Goal: Transaction & Acquisition: Purchase product/service

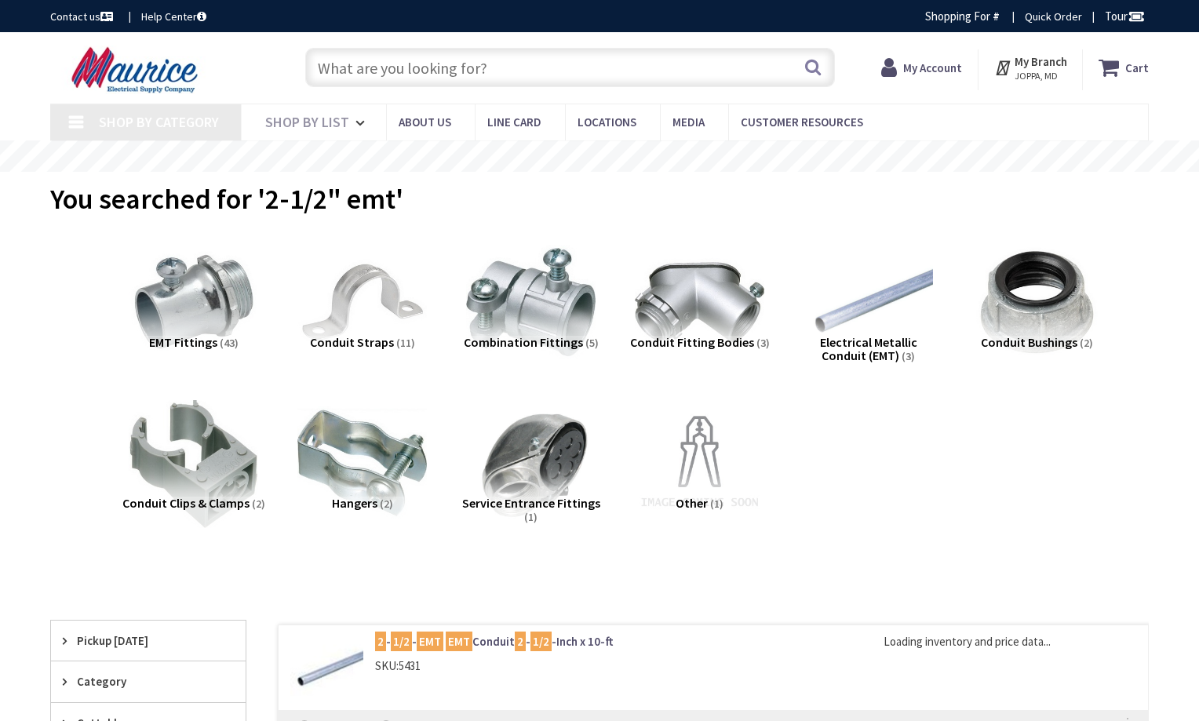
type input "[GEOGRAPHIC_DATA], [GEOGRAPHIC_DATA]"
click at [534, 69] on input "text" at bounding box center [570, 67] width 530 height 39
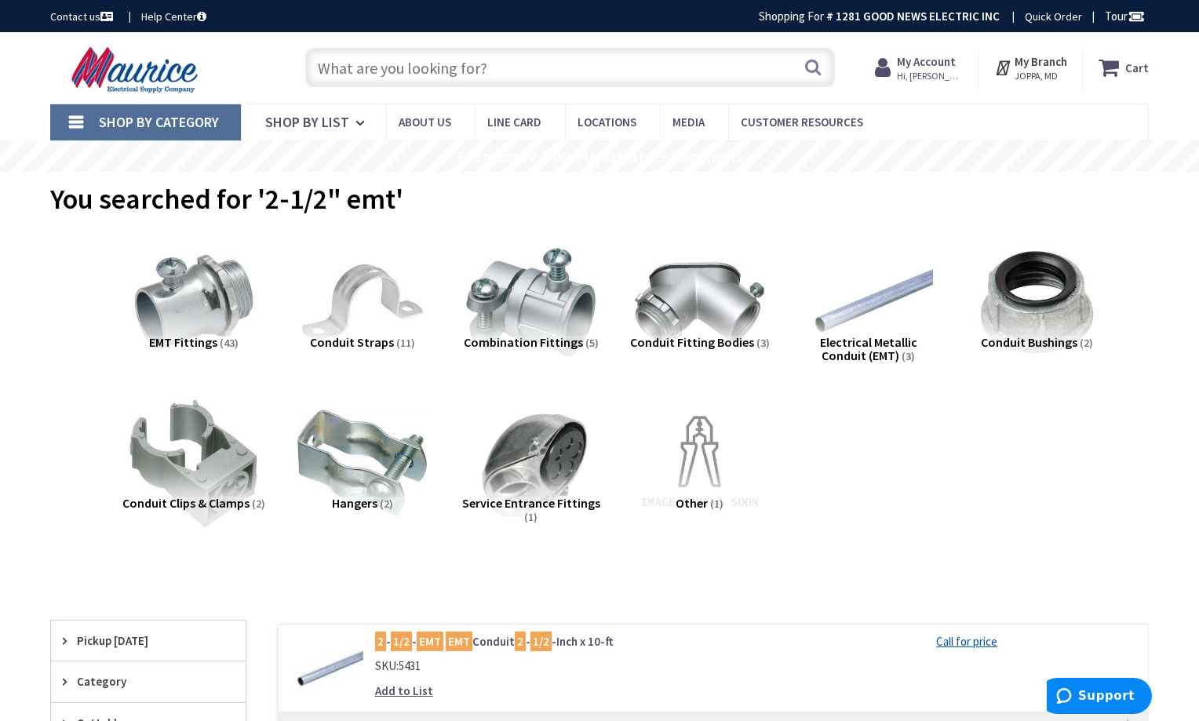
click at [502, 64] on input "text" at bounding box center [570, 67] width 530 height 39
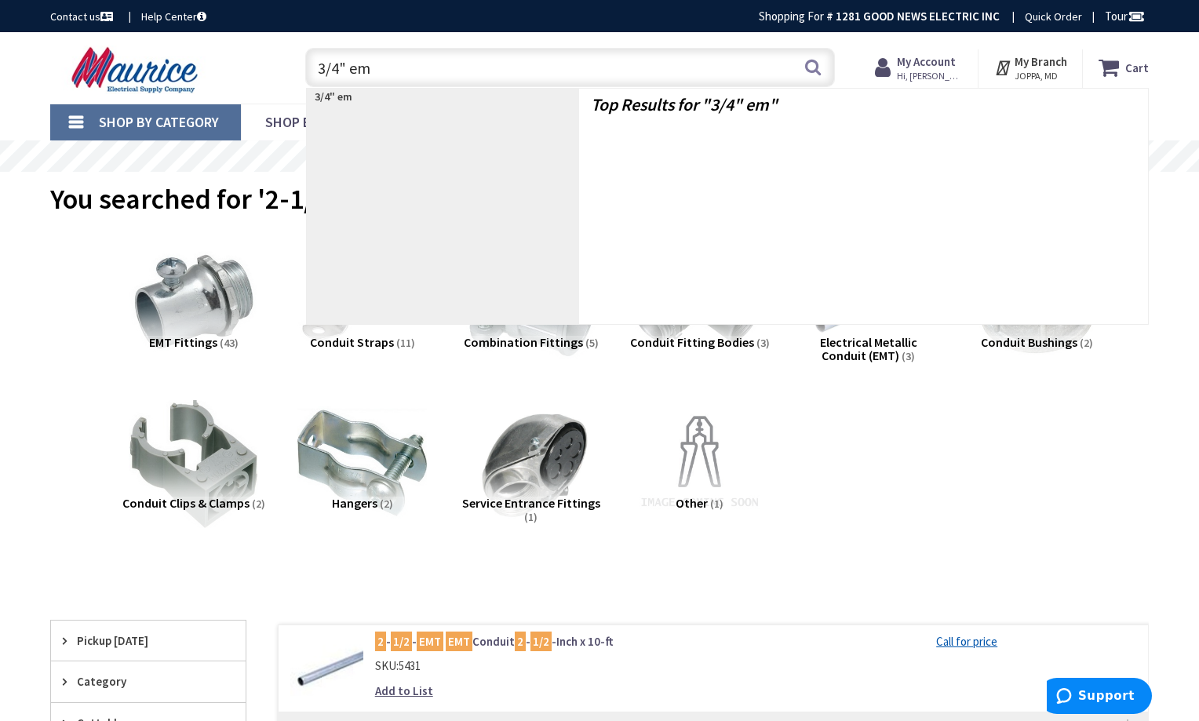
type input "3/4" emt"
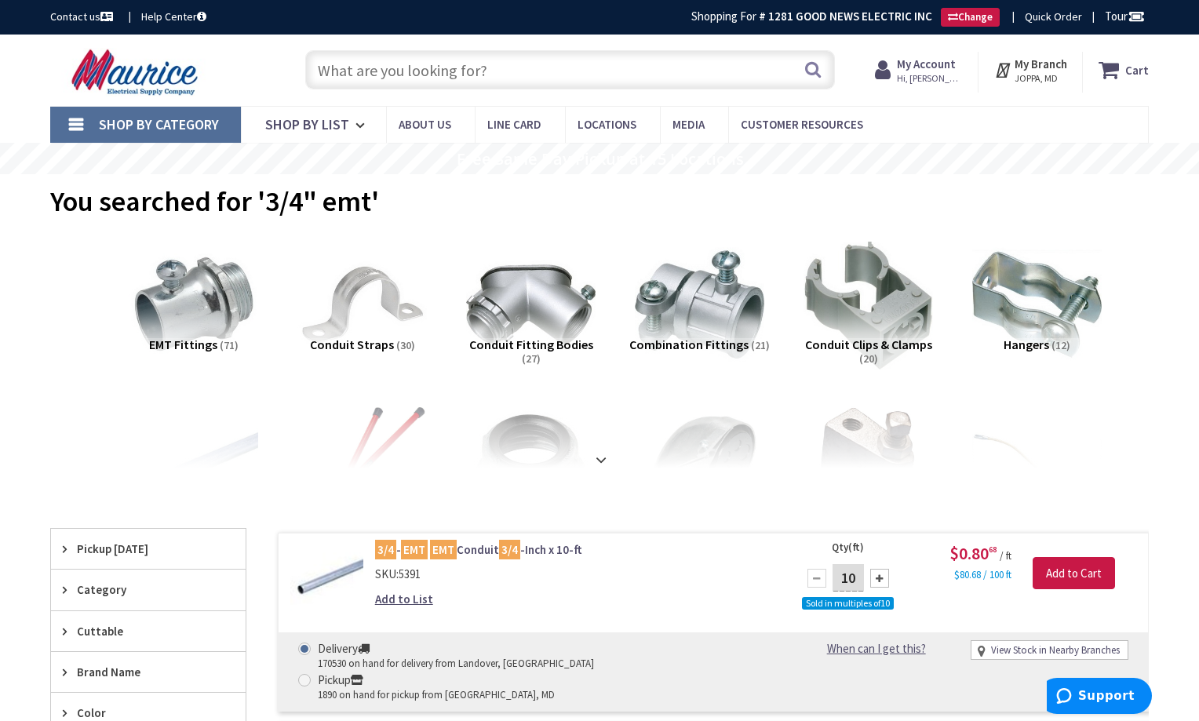
click at [515, 60] on input "text" at bounding box center [570, 69] width 530 height 39
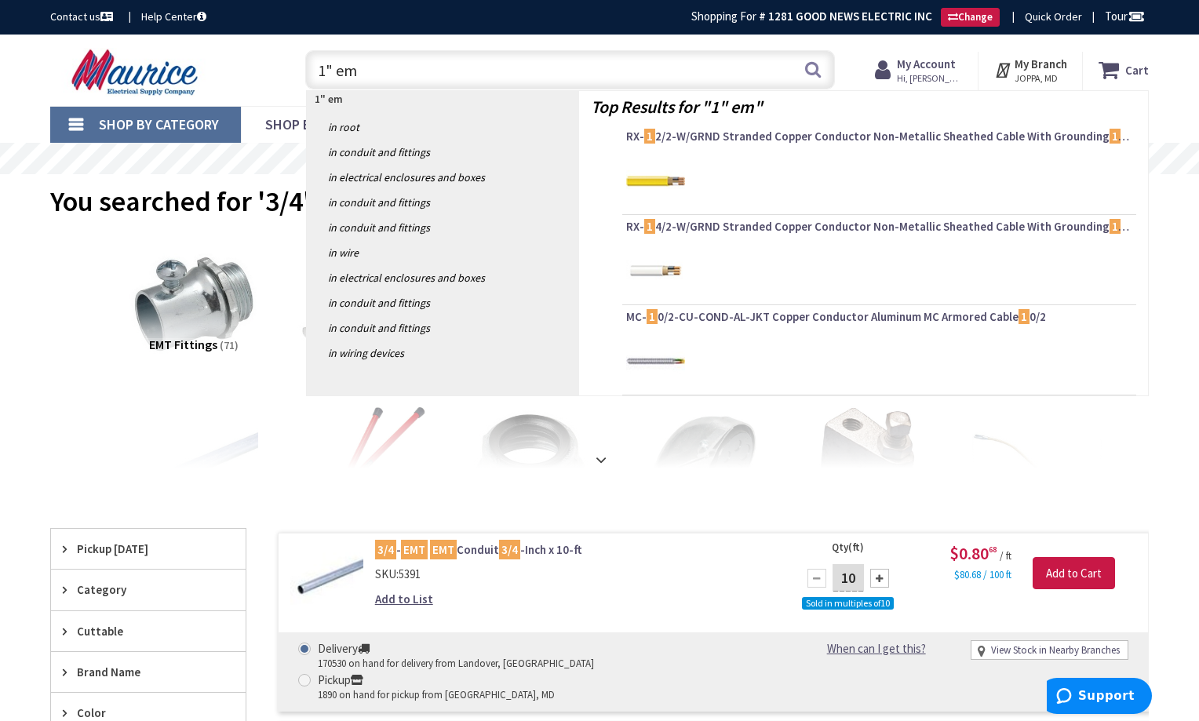
type input "1" emt"
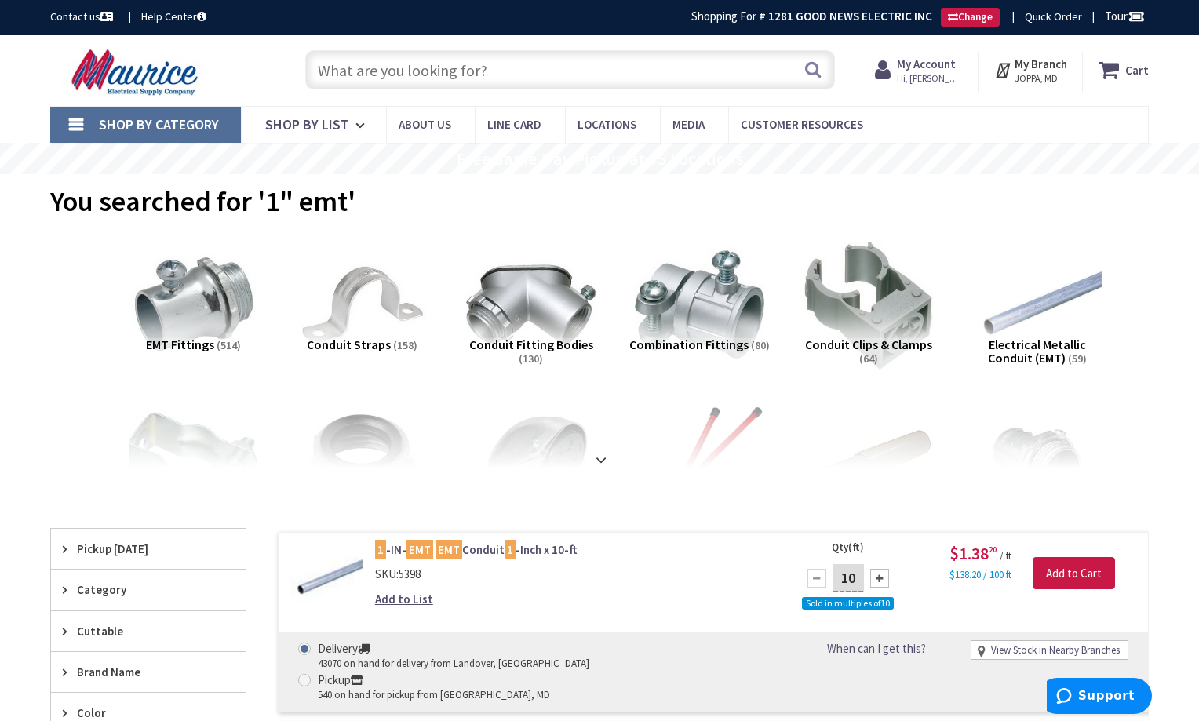
click at [505, 81] on input "text" at bounding box center [570, 69] width 530 height 39
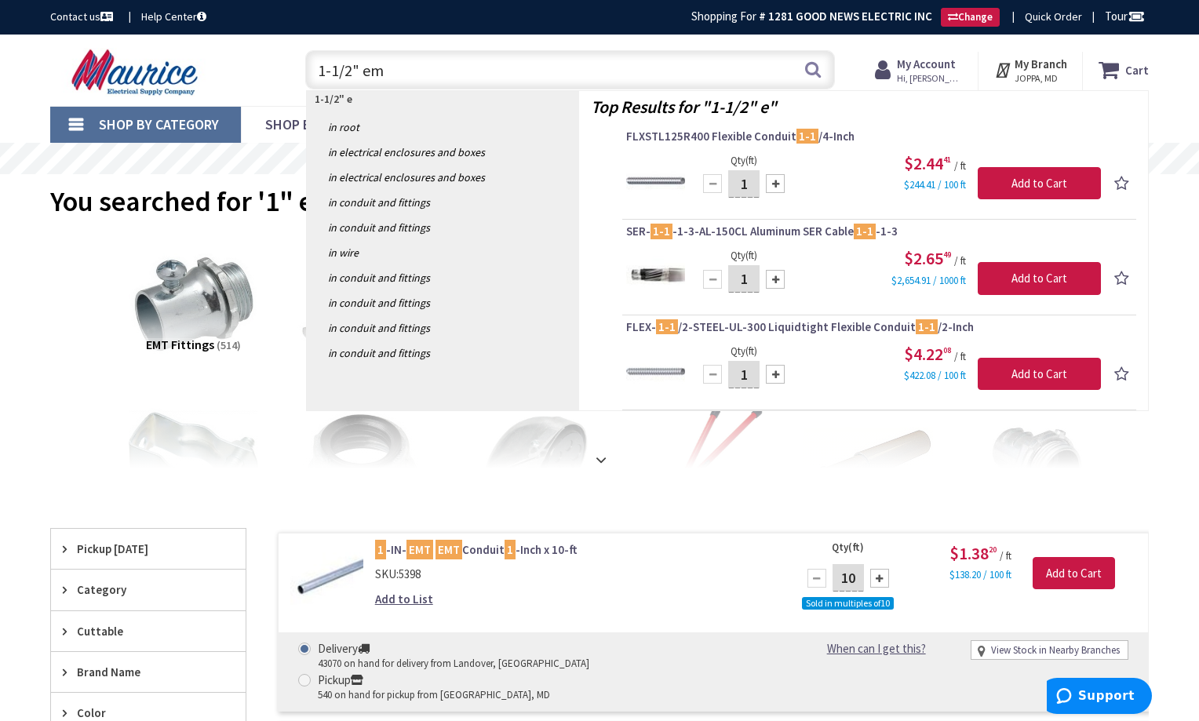
type input "1-1/2" emt"
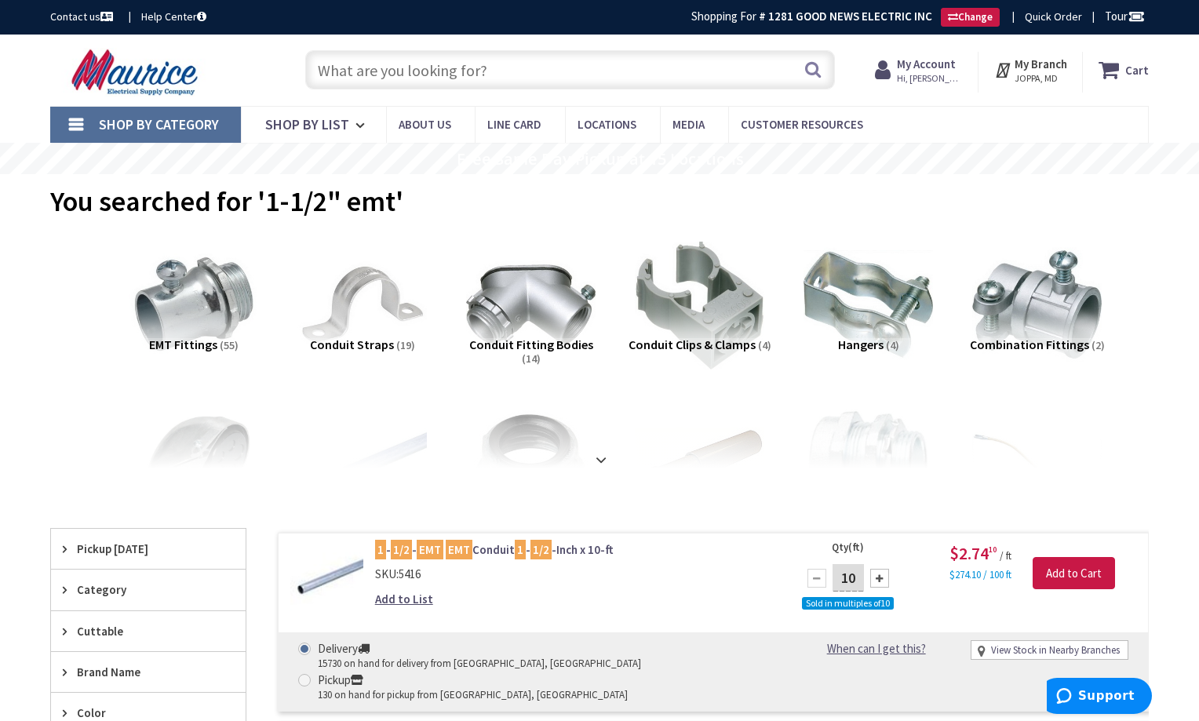
click at [482, 76] on input "text" at bounding box center [570, 69] width 530 height 39
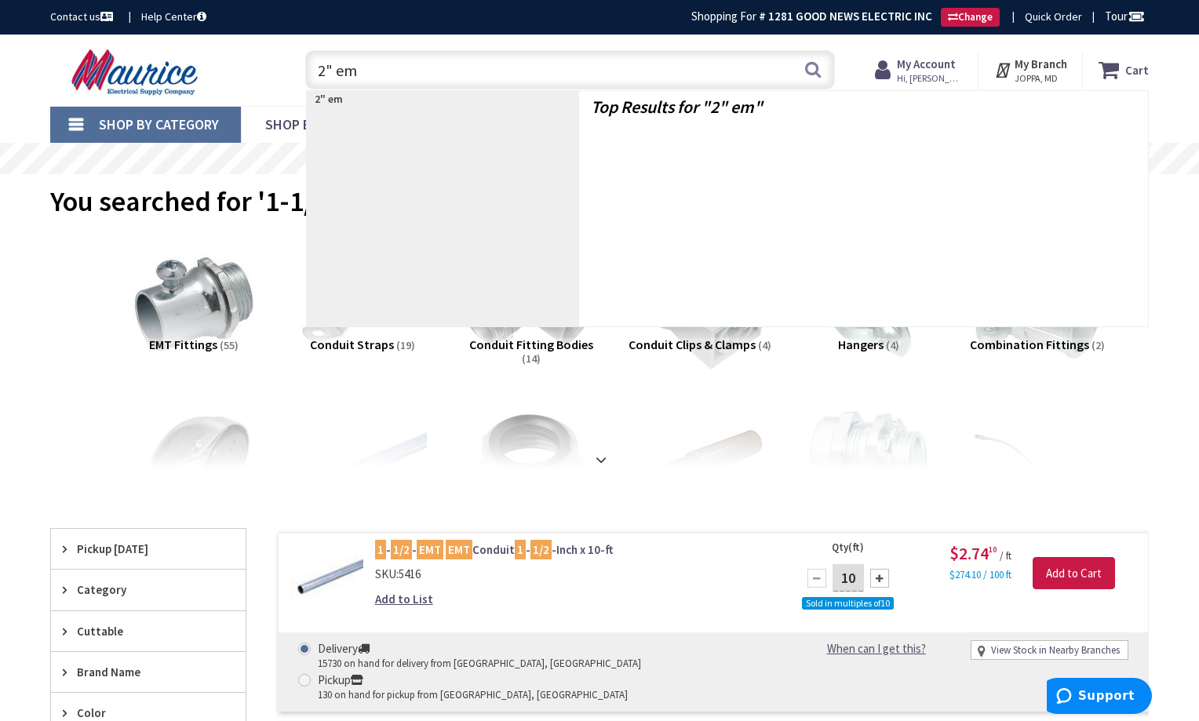
type input "2" emt"
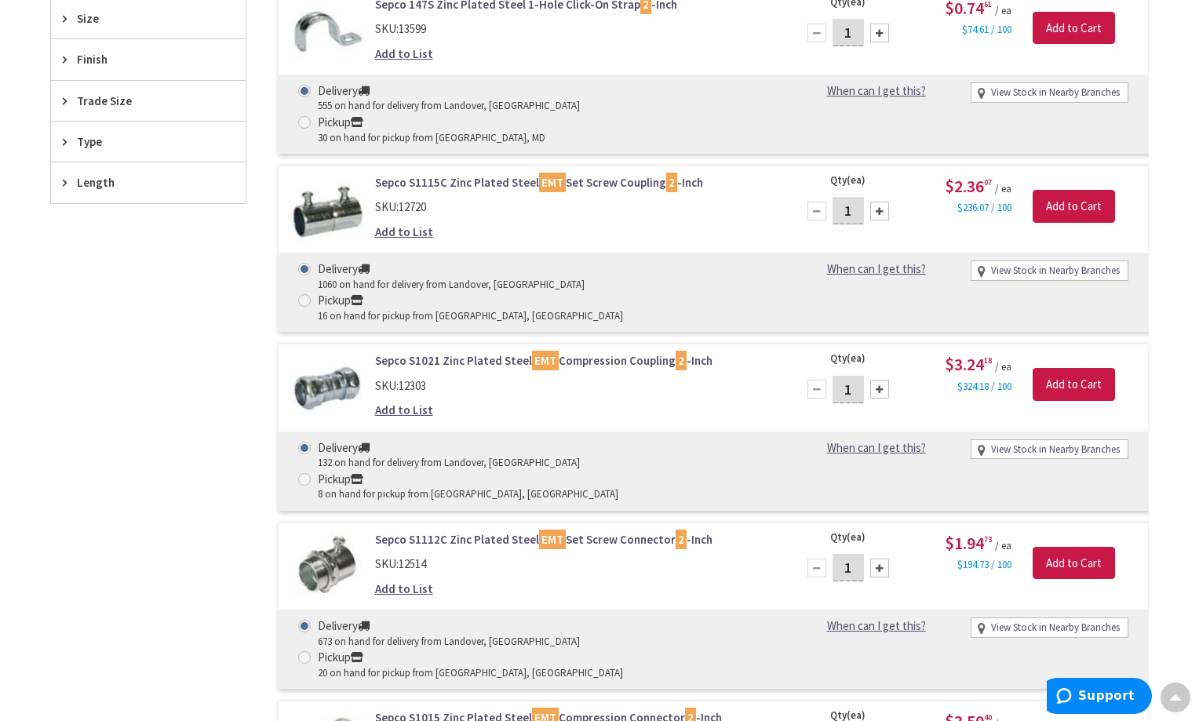
scroll to position [709, 0]
